Goal: Entertainment & Leisure: Consume media (video, audio)

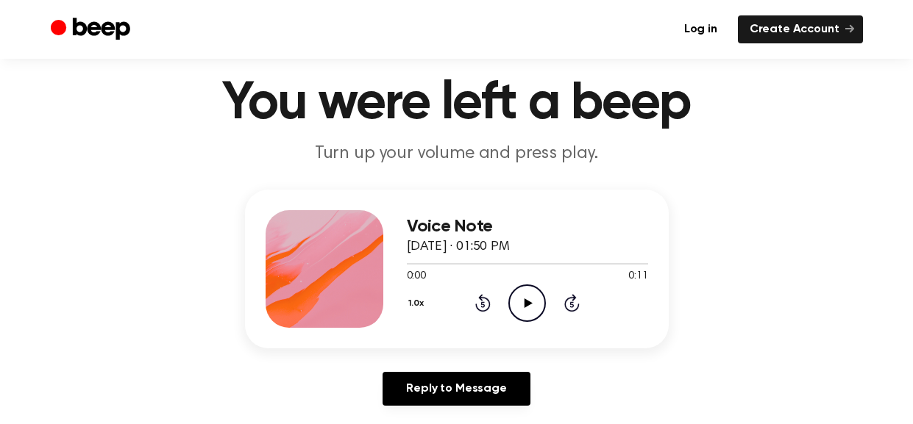
scroll to position [57, 0]
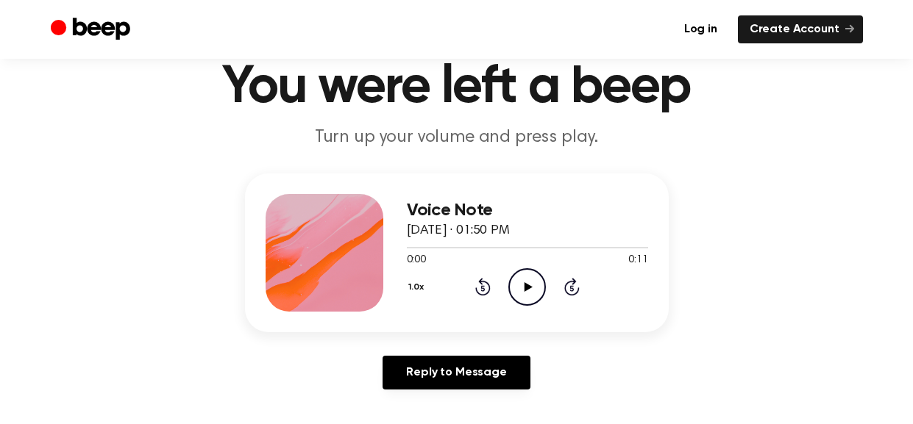
click at [529, 281] on icon "Play Audio" at bounding box center [527, 287] width 38 height 38
click at [529, 281] on icon "Pause Audio" at bounding box center [527, 287] width 38 height 38
click at [525, 288] on icon at bounding box center [528, 287] width 8 height 10
click at [530, 280] on icon "Play Audio" at bounding box center [527, 287] width 38 height 38
click at [413, 285] on button "1.0x" at bounding box center [418, 287] width 23 height 25
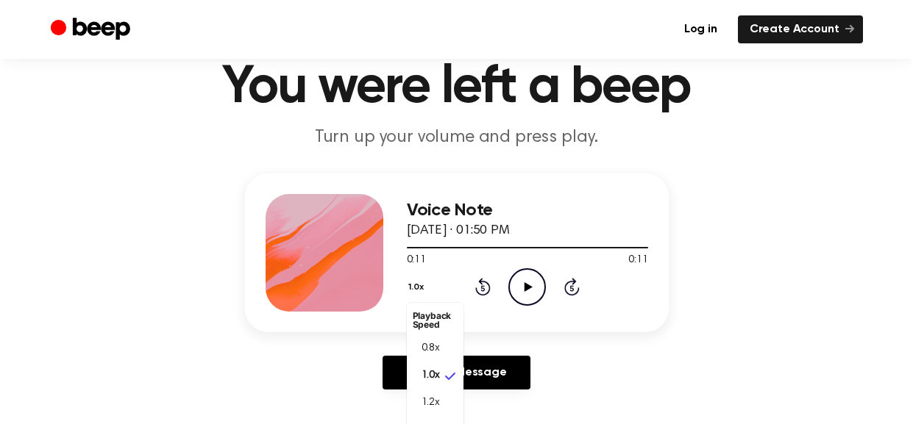
click at [621, 329] on div "Voice Note August 14, 2022 · 01:50 PM 0:11 0:11 Your browser does not support t…" at bounding box center [457, 253] width 424 height 159
click at [527, 288] on icon at bounding box center [528, 287] width 8 height 10
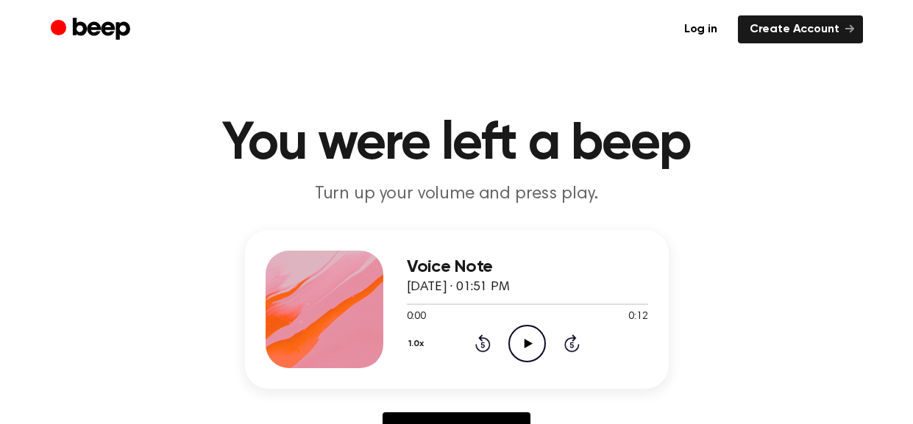
click at [530, 352] on icon "Play Audio" at bounding box center [527, 344] width 38 height 38
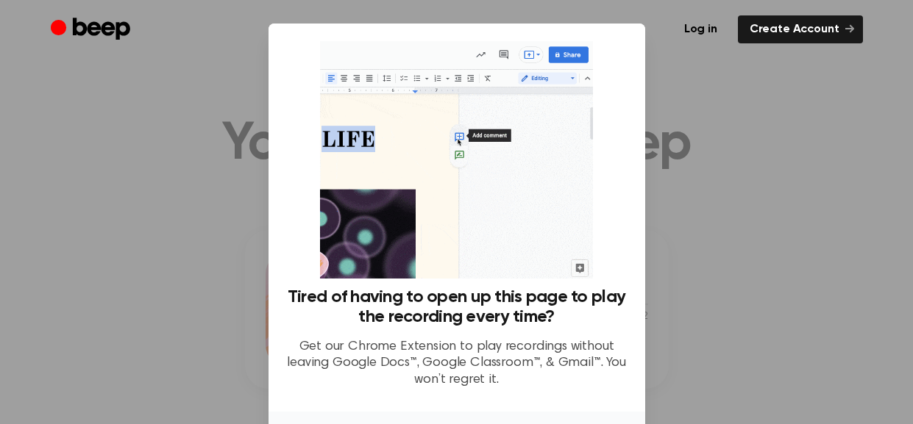
click at [730, 132] on div at bounding box center [456, 212] width 913 height 424
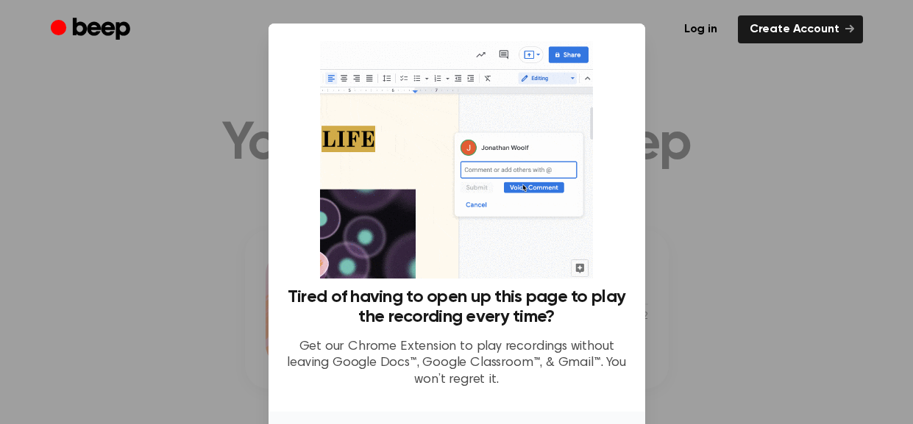
click at [730, 132] on div at bounding box center [456, 212] width 913 height 424
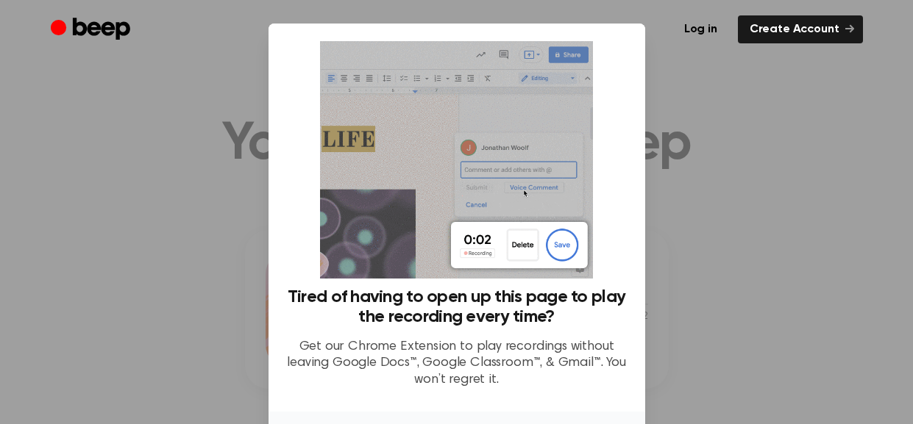
click at [730, 132] on div at bounding box center [456, 212] width 913 height 424
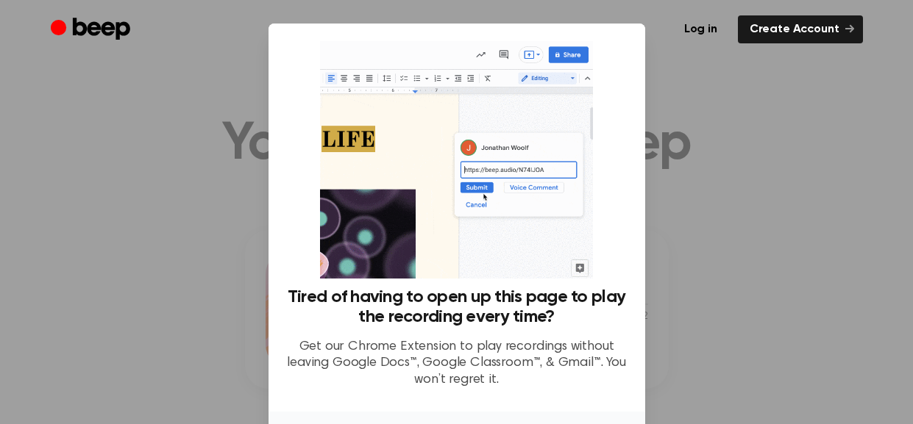
click at [650, 27] on ul "Log in Create Account" at bounding box center [504, 29] width 717 height 28
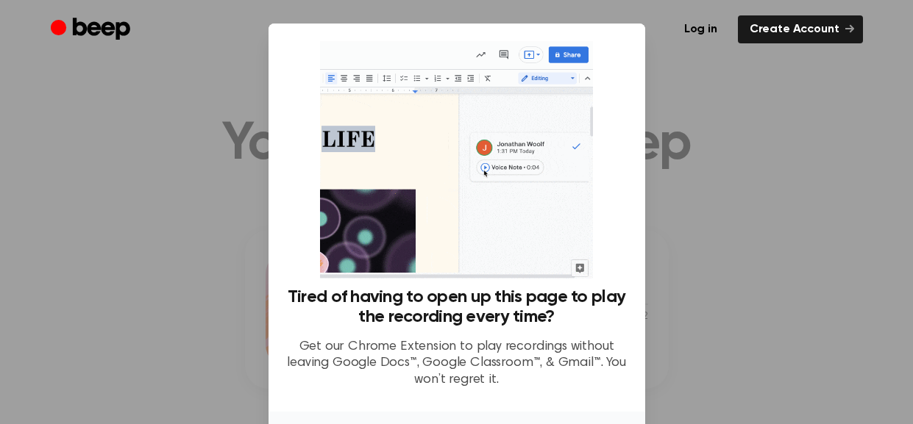
click at [683, 241] on div at bounding box center [456, 212] width 913 height 424
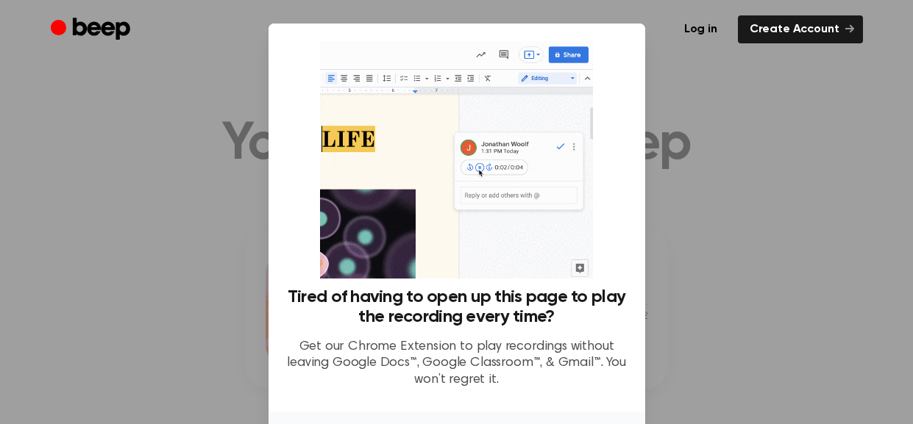
click at [683, 241] on div at bounding box center [456, 212] width 913 height 424
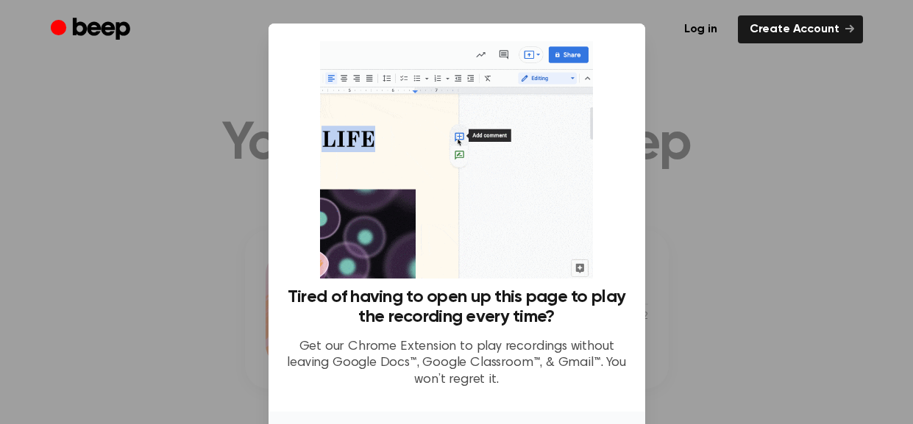
click at [683, 241] on div at bounding box center [456, 212] width 913 height 424
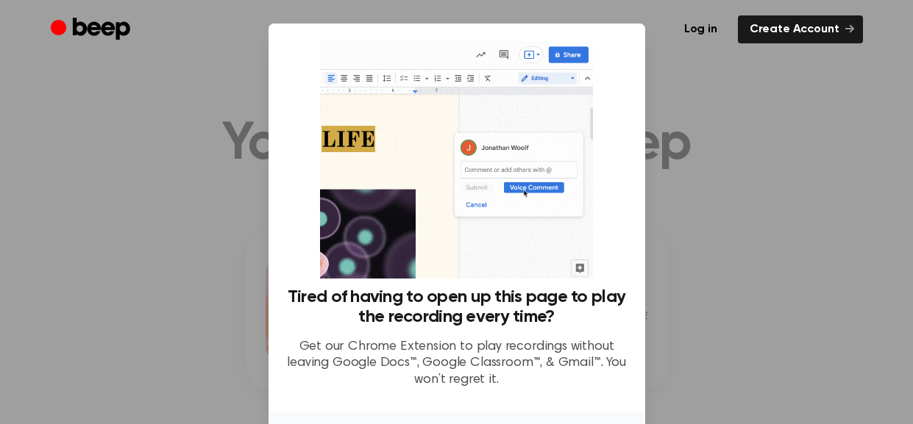
click at [683, 241] on div at bounding box center [456, 212] width 913 height 424
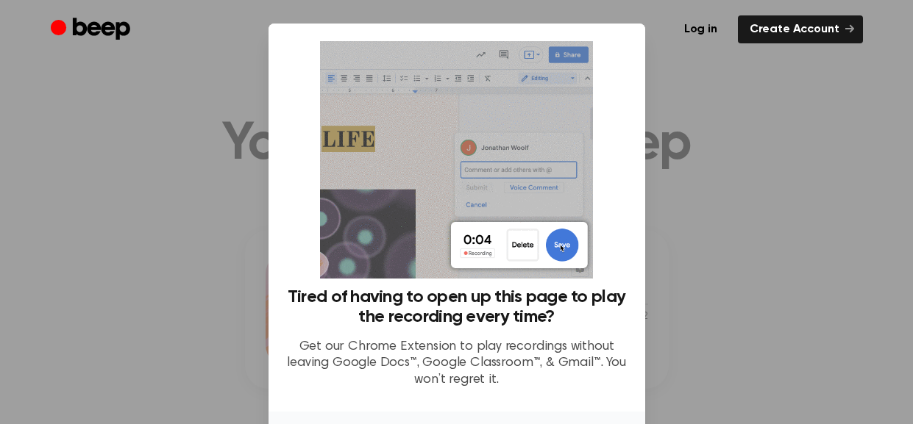
click at [683, 241] on div at bounding box center [456, 212] width 913 height 424
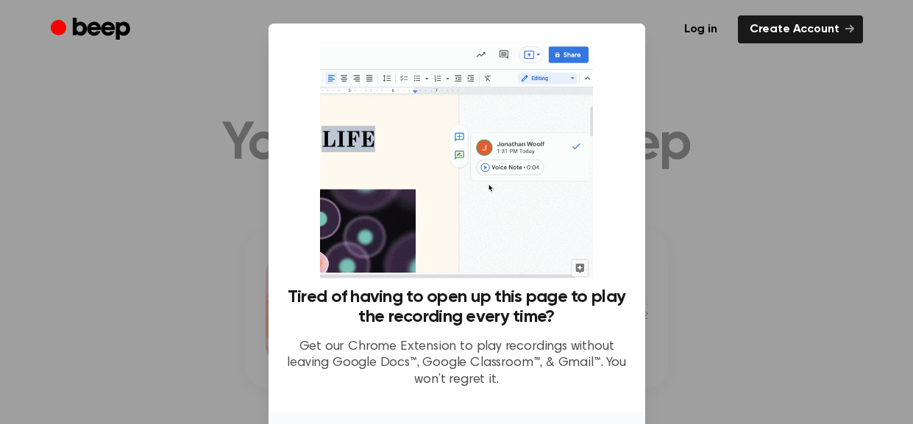
click at [683, 241] on div at bounding box center [456, 212] width 913 height 424
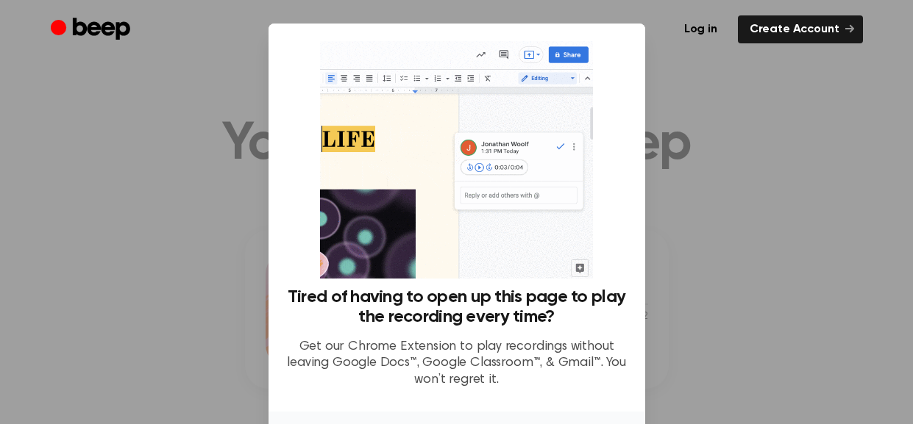
click at [683, 241] on div at bounding box center [456, 212] width 913 height 424
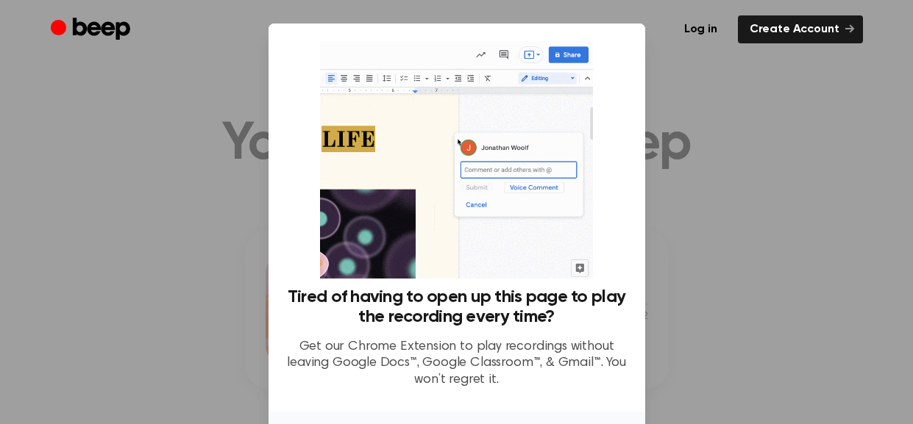
click at [683, 241] on div at bounding box center [456, 212] width 913 height 424
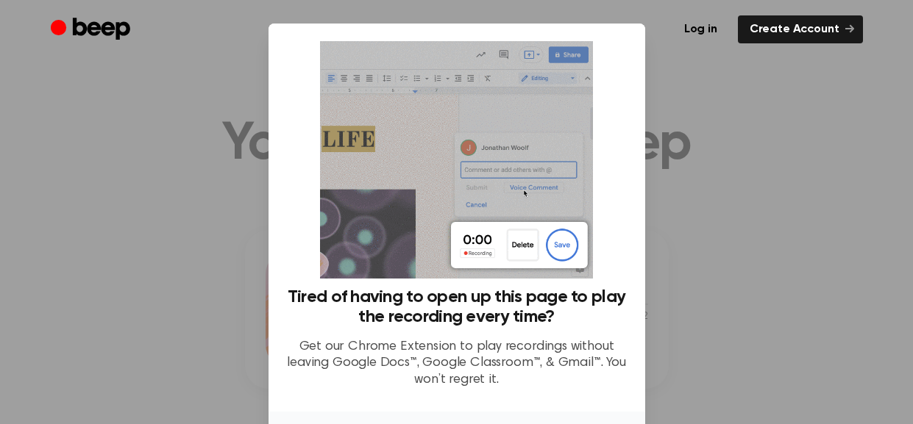
click at [683, 241] on div at bounding box center [456, 212] width 913 height 424
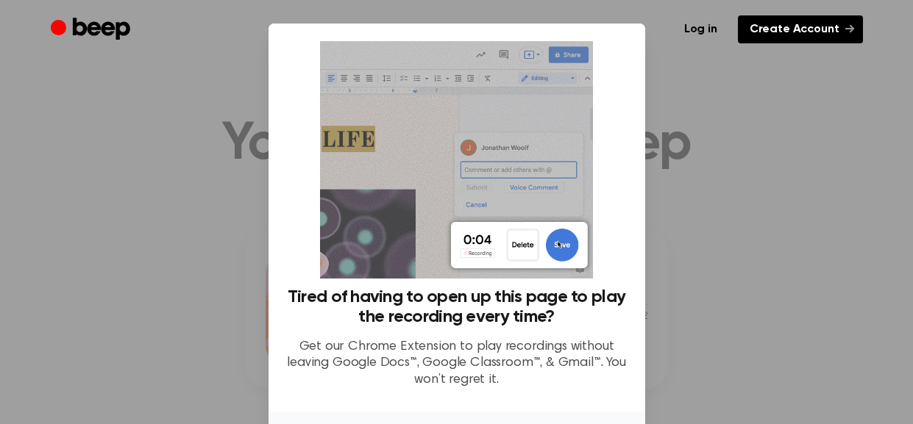
click at [816, 38] on link "Create Account" at bounding box center [800, 29] width 125 height 28
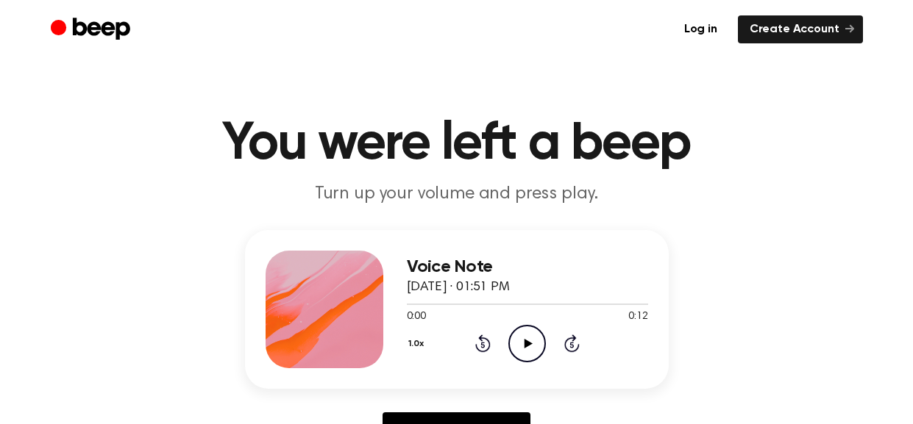
click at [516, 343] on icon "Play Audio" at bounding box center [527, 344] width 38 height 38
click at [519, 347] on icon "Play Audio" at bounding box center [527, 344] width 38 height 38
click at [530, 349] on icon "Play Audio" at bounding box center [527, 344] width 38 height 38
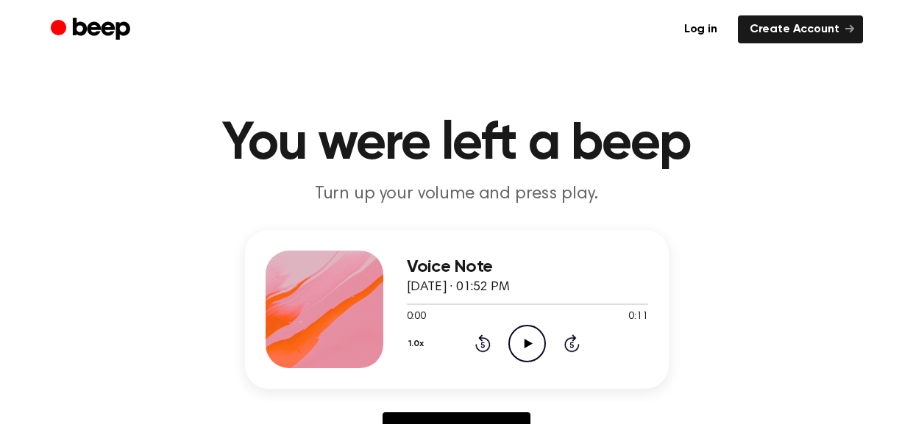
click at [531, 335] on icon "Play Audio" at bounding box center [527, 344] width 38 height 38
click at [527, 330] on icon "Play Audio" at bounding box center [527, 344] width 38 height 38
click at [530, 339] on icon "Play Audio" at bounding box center [527, 344] width 38 height 38
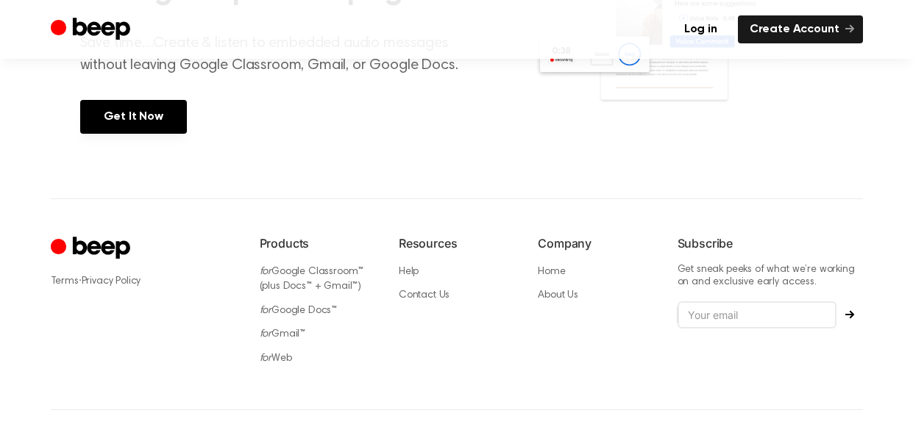
scroll to position [709, 0]
